Goal: Task Accomplishment & Management: Use online tool/utility

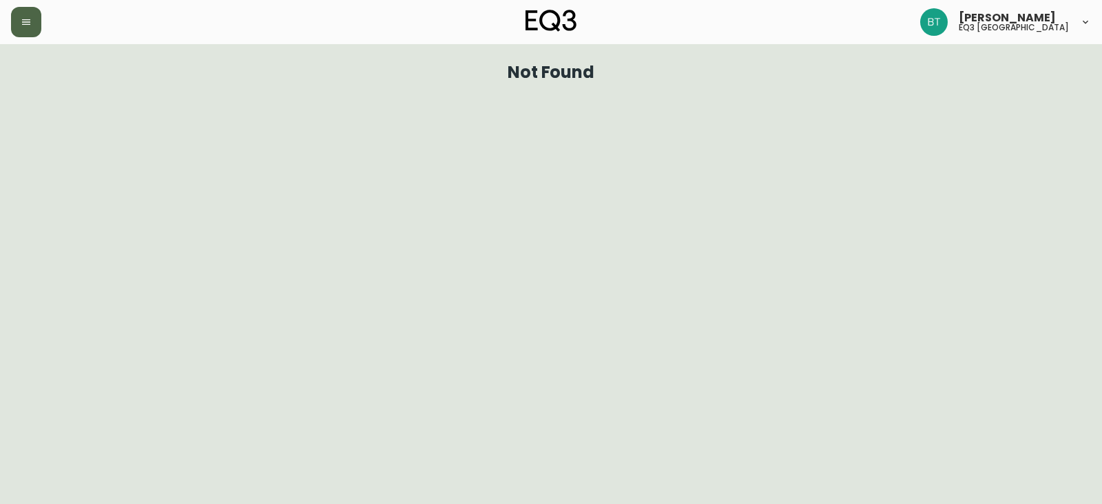
click at [30, 15] on button "button" at bounding box center [26, 22] width 30 height 30
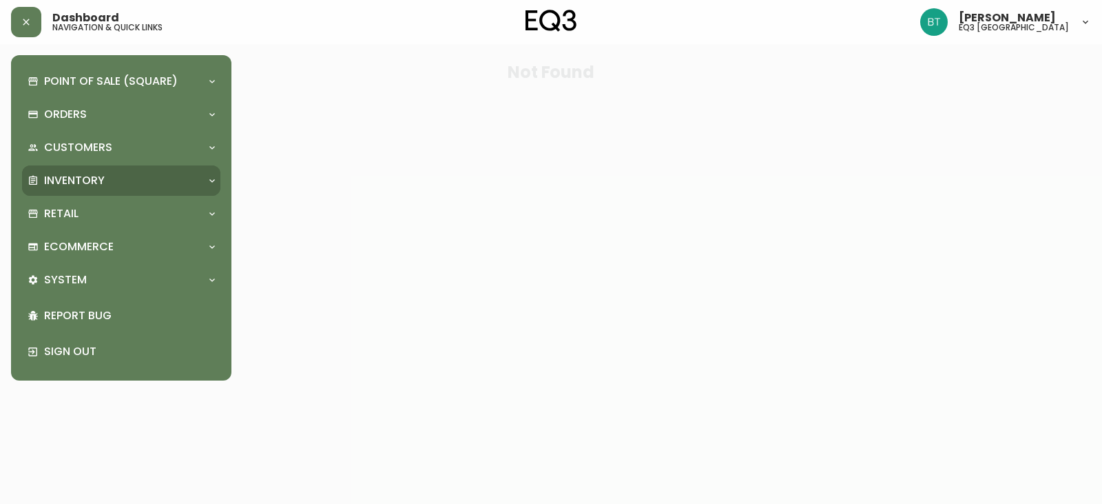
click at [103, 176] on p "Inventory" at bounding box center [74, 180] width 61 height 15
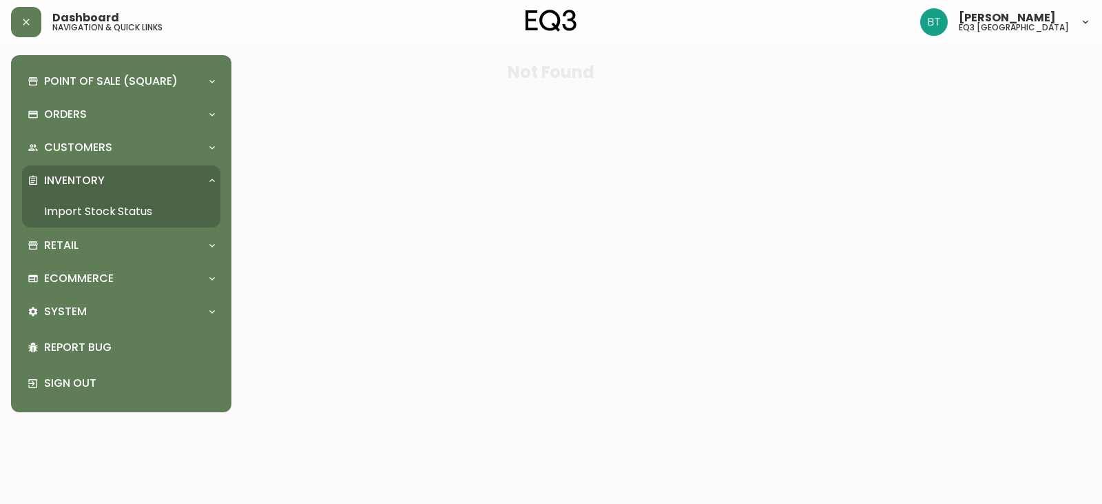
click at [110, 207] on link "Import Stock Status" at bounding box center [121, 212] width 198 height 32
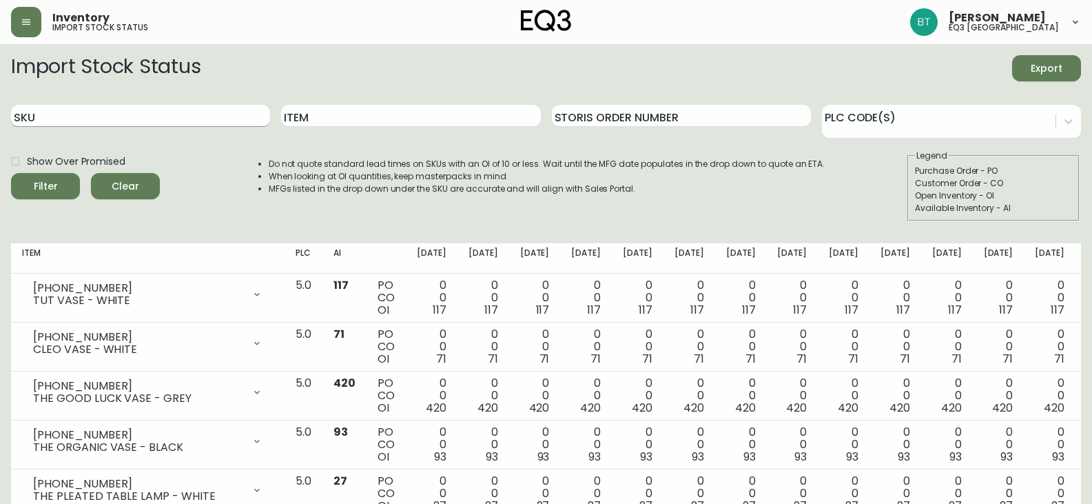
click at [100, 112] on input "SKU" at bounding box center [140, 116] width 259 height 22
click at [11, 173] on button "Filter" at bounding box center [45, 186] width 69 height 26
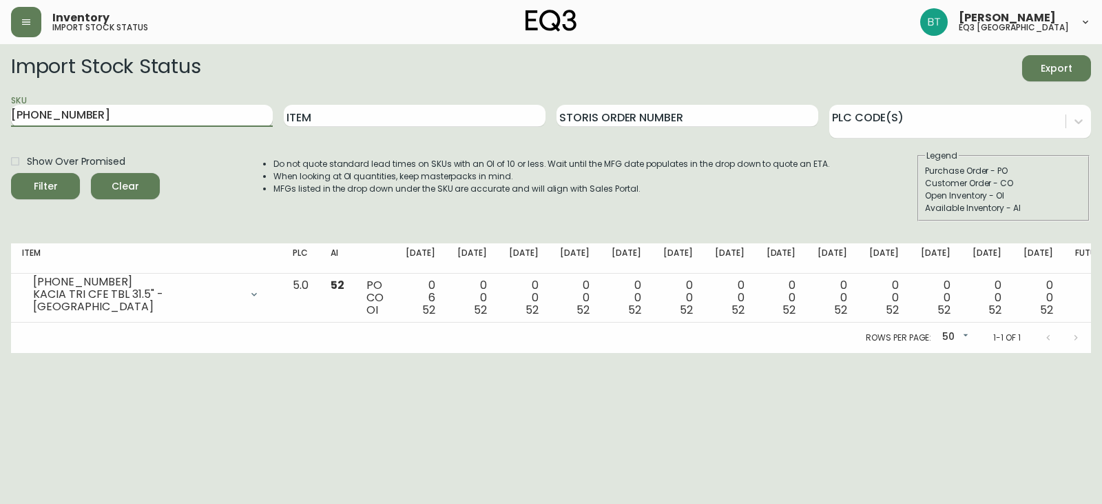
click at [58, 116] on input "[PHONE_NUMBER]" at bounding box center [142, 116] width 262 height 22
type input "[PHONE_NUMBER]"
click at [11, 173] on button "Filter" at bounding box center [45, 186] width 69 height 26
